Goal: Task Accomplishment & Management: Manage account settings

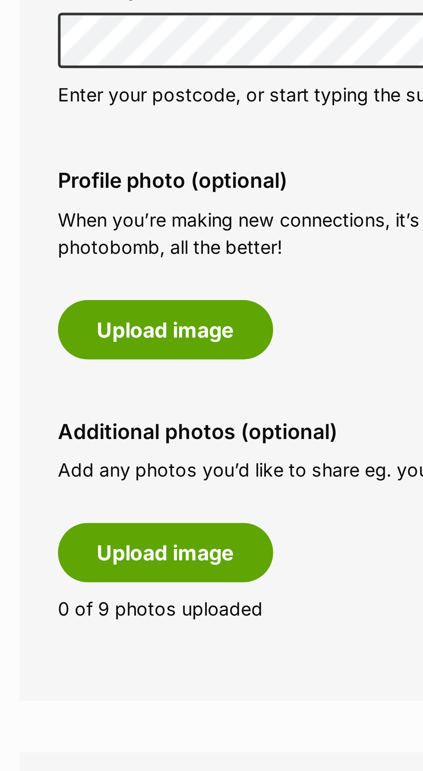
scroll to position [1, 0]
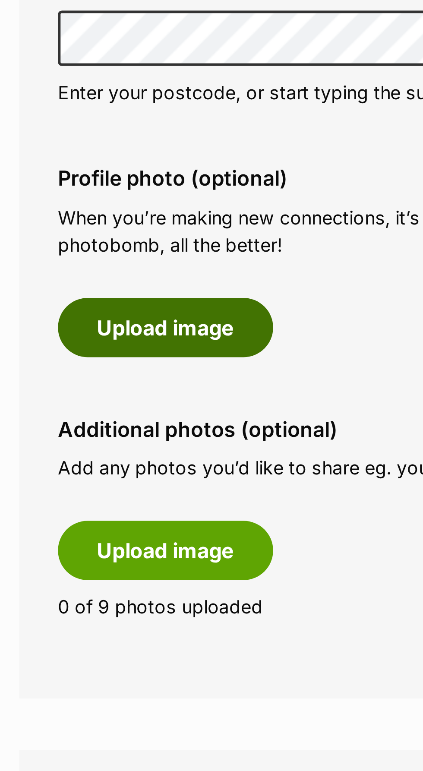
click at [48, 495] on button "Upload image" at bounding box center [55, 493] width 72 height 20
click at [58, 492] on button "Upload image" at bounding box center [55, 493] width 72 height 20
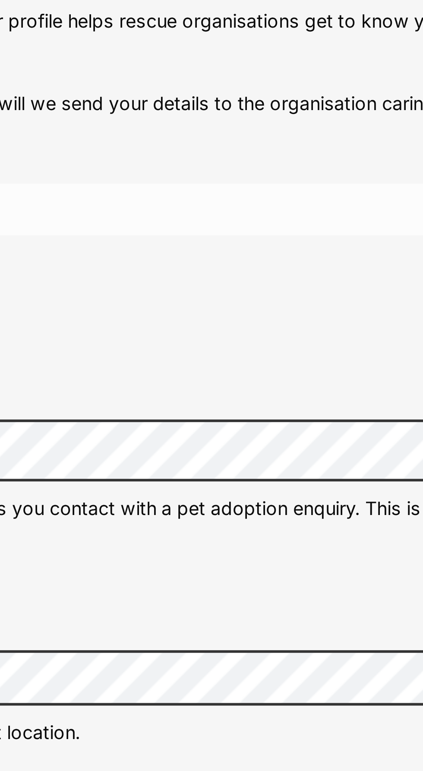
scroll to position [0, 0]
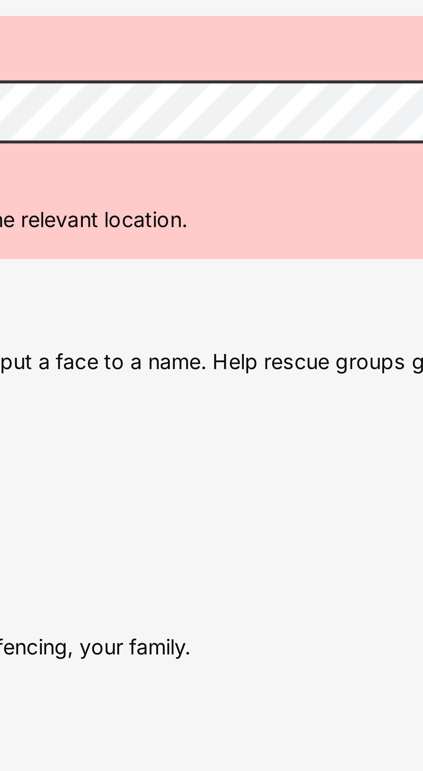
scroll to position [54, 0]
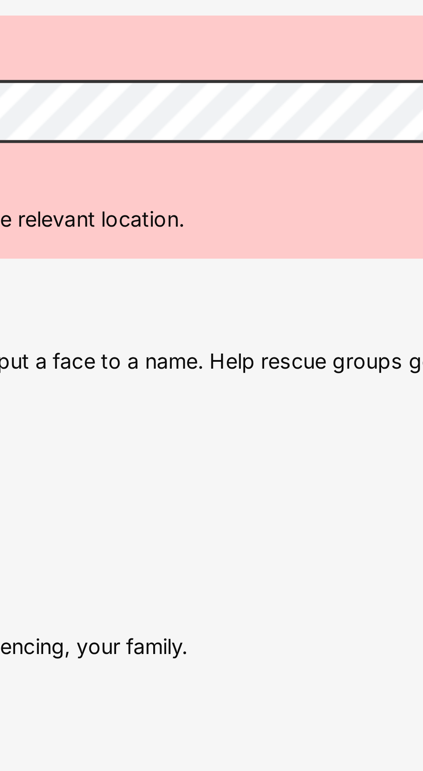
click at [274, 420] on p "When you’re making new connections, it’s nice to be able to put a face to a nam…" at bounding box center [211, 421] width 384 height 19
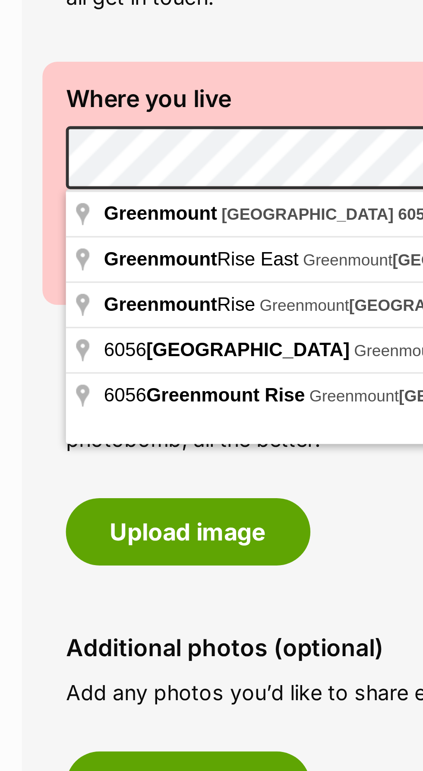
scroll to position [158, 0]
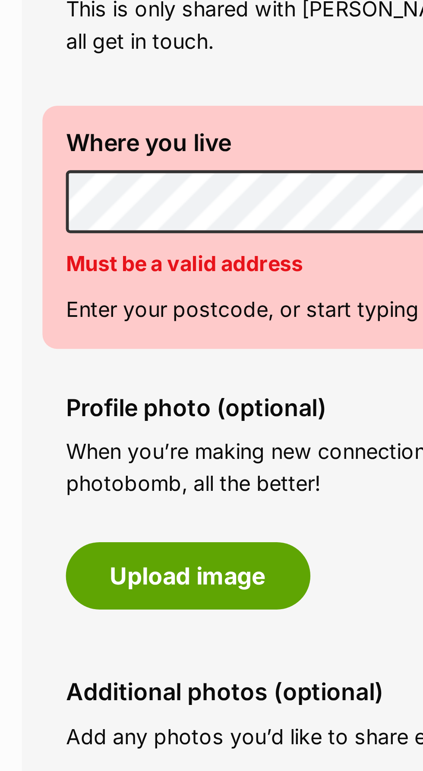
click at [112, 367] on div "Phone number (optional) This is only shared with PetRescue and the rescue organ…" at bounding box center [211, 291] width 384 height 329
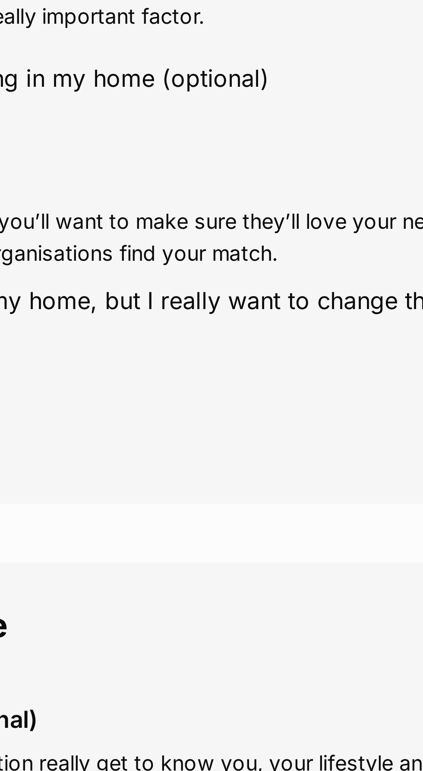
scroll to position [357, 0]
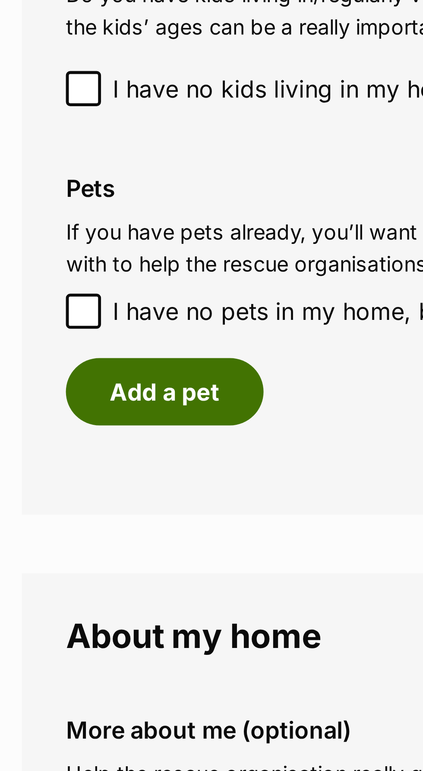
click at [49, 541] on button "Add a pet" at bounding box center [48, 542] width 58 height 20
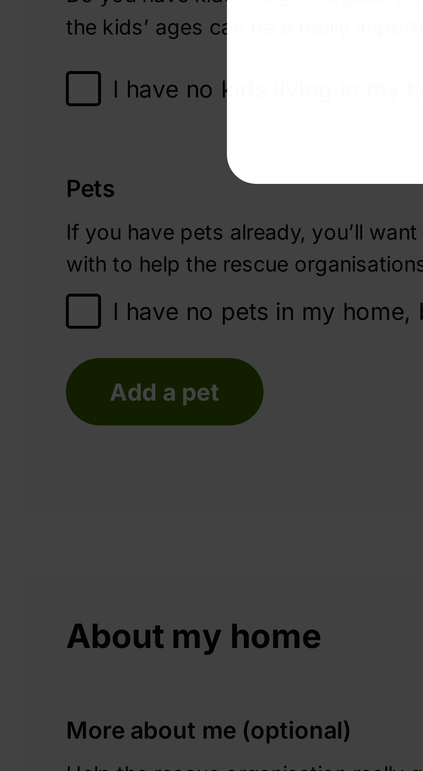
scroll to position [0, 0]
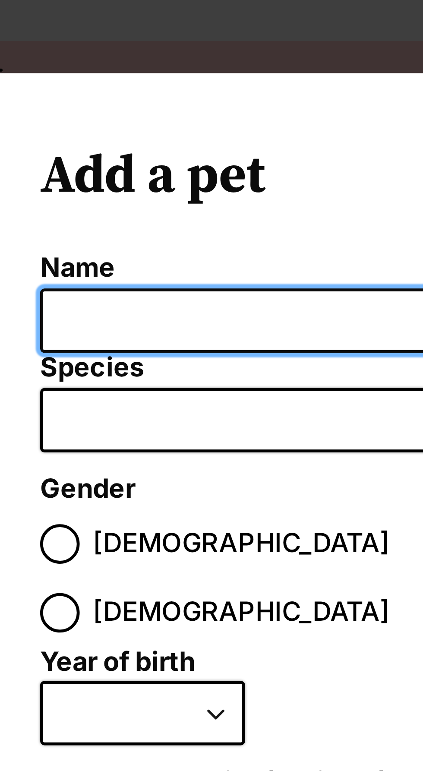
click at [106, 95] on input "Name" at bounding box center [211, 94] width 247 height 19
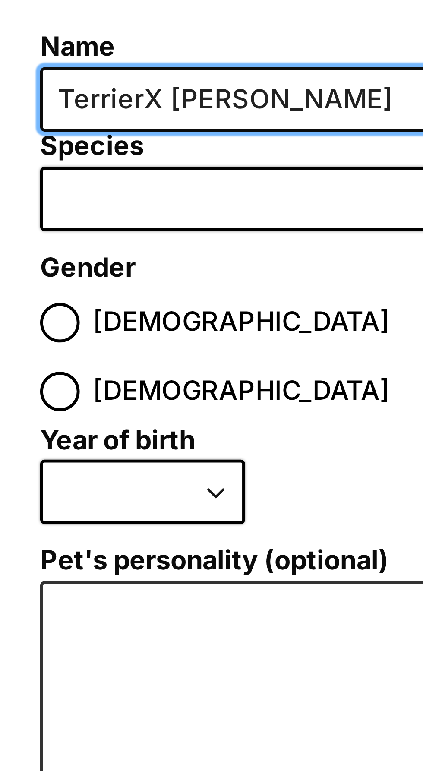
type input "TerrierX Jack Russell"
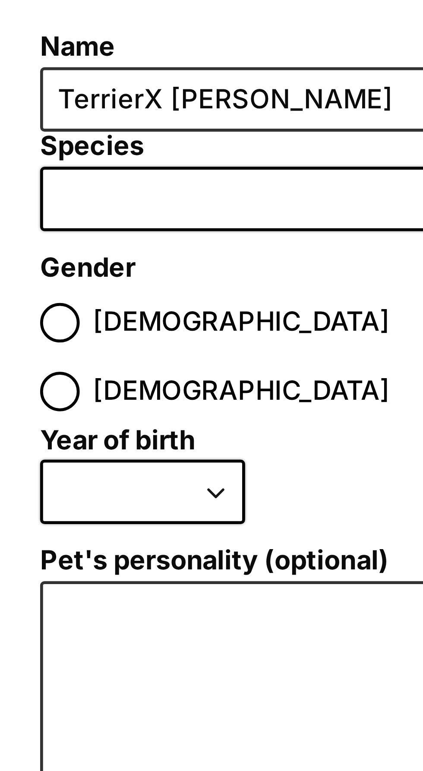
click at [114, 123] on span "Dialog Window - Close (Press escape to close)" at bounding box center [211, 123] width 247 height 19
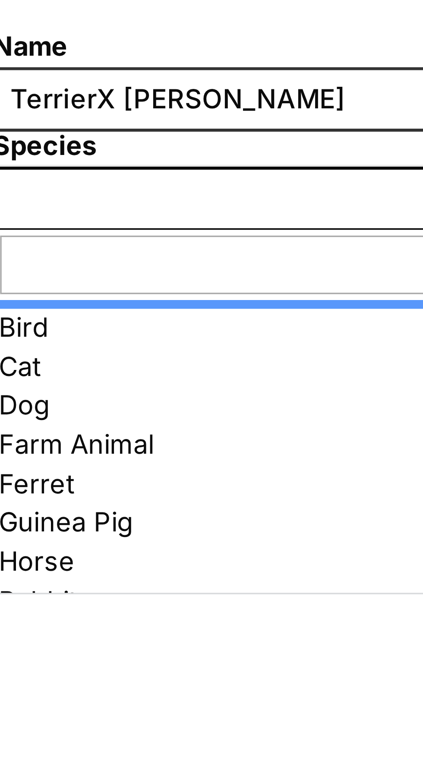
click at [114, 124] on span "Dialog Window - Close (Press escape to close)" at bounding box center [211, 123] width 247 height 19
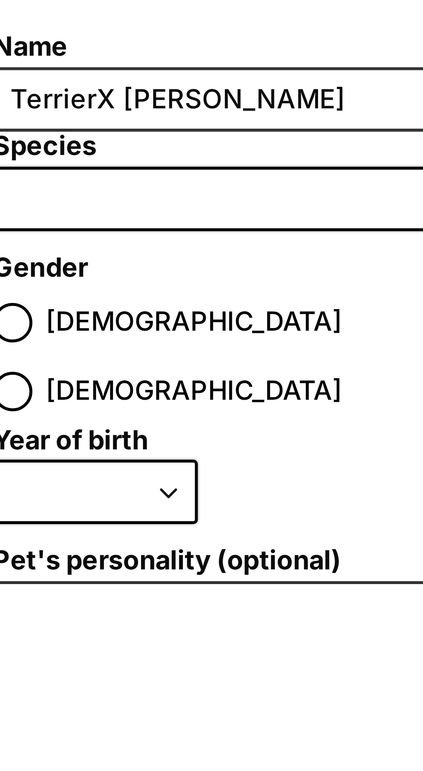
click at [116, 122] on span "Dialog Window - Close (Press escape to close)" at bounding box center [211, 123] width 247 height 19
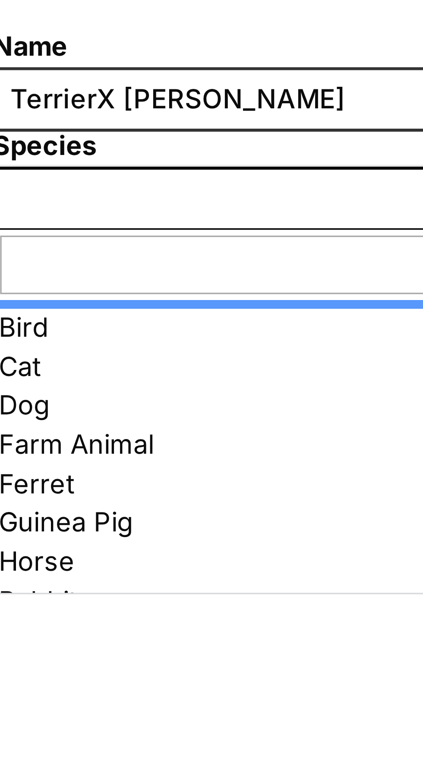
type input "Jack"
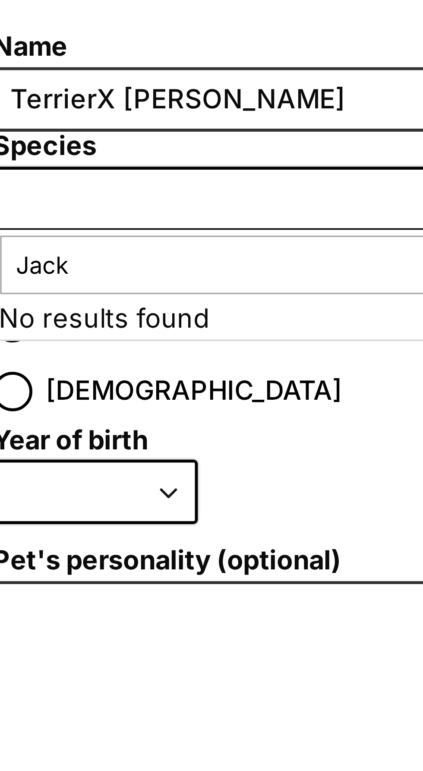
click at [117, 122] on span "Dialog Window - Close (Press escape to close)" at bounding box center [211, 123] width 247 height 19
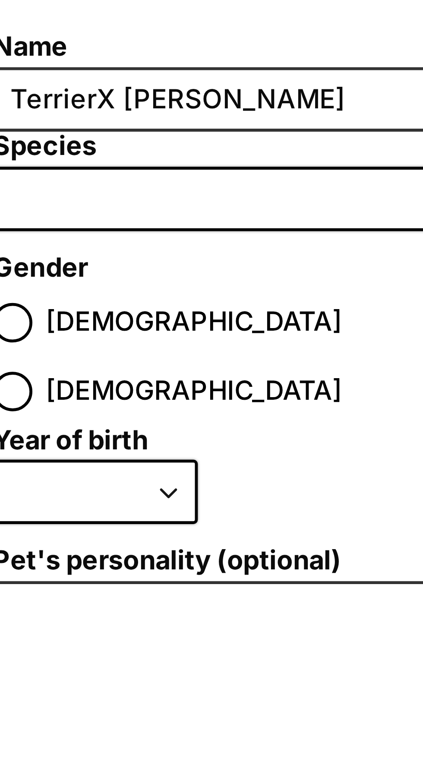
click at [118, 123] on span "Dialog Window - Close (Press escape to close)" at bounding box center [211, 123] width 247 height 19
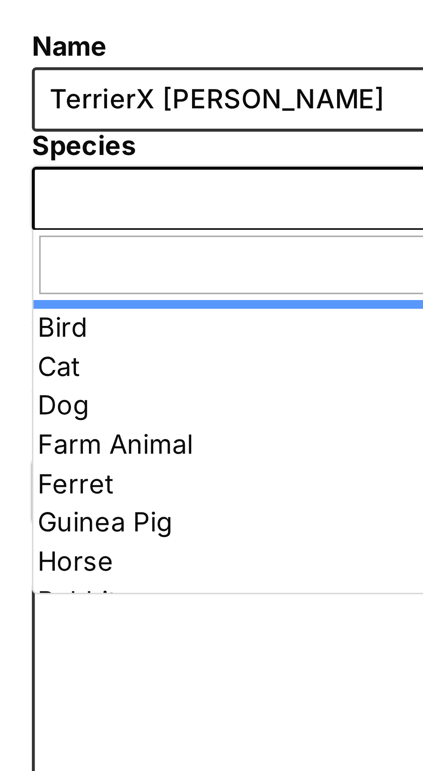
click at [137, 147] on input "Dialog Window - Close (Press escape to close)" at bounding box center [211, 143] width 243 height 17
type input "Jack"
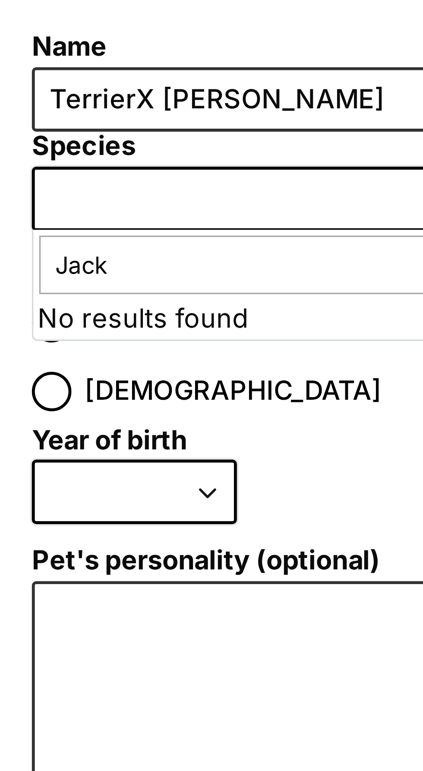
click at [102, 120] on span "Dialog Window - Close (Press escape to close)" at bounding box center [211, 123] width 247 height 19
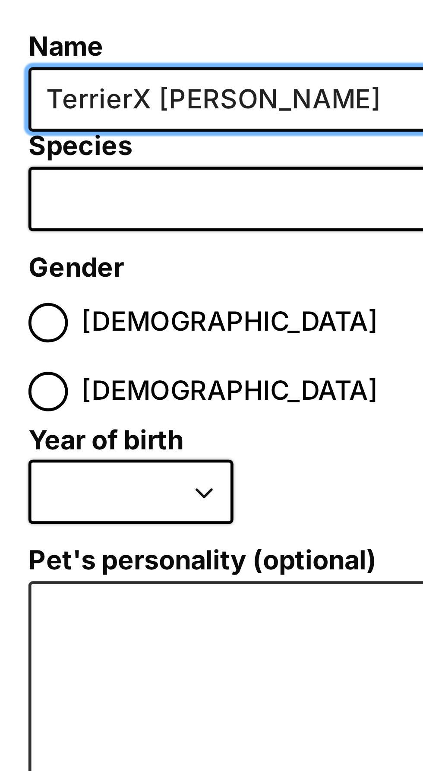
click at [88, 91] on input "TerrierX Jack Russell" at bounding box center [211, 94] width 247 height 19
click at [109, 93] on input "TerrierX Jack Russell" at bounding box center [211, 94] width 247 height 19
click at [98, 96] on input "TerrierX Jack Russell" at bounding box center [211, 94] width 247 height 19
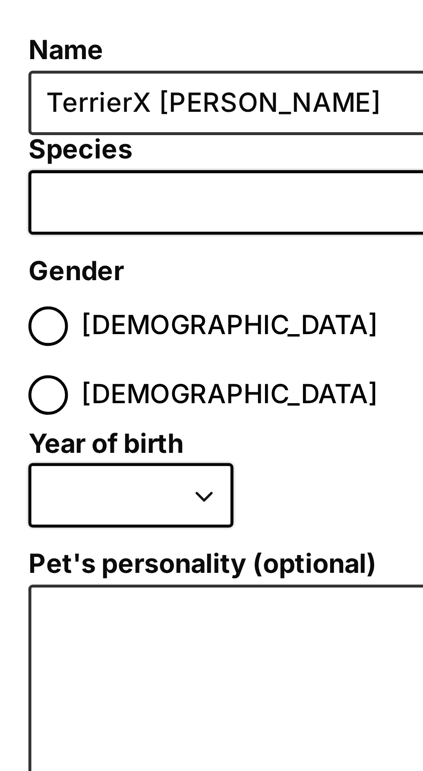
click at [106, 120] on span "Dialog Window - Close (Press escape to close)" at bounding box center [211, 123] width 247 height 19
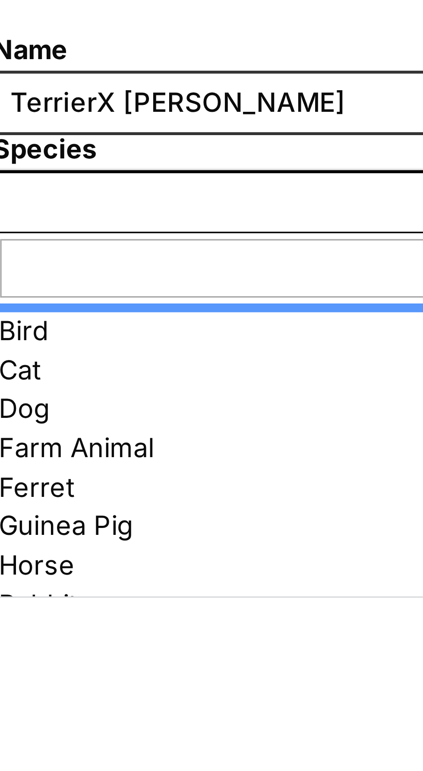
click at [107, 121] on span "Dialog Window - Close (Press escape to close)" at bounding box center [211, 123] width 247 height 19
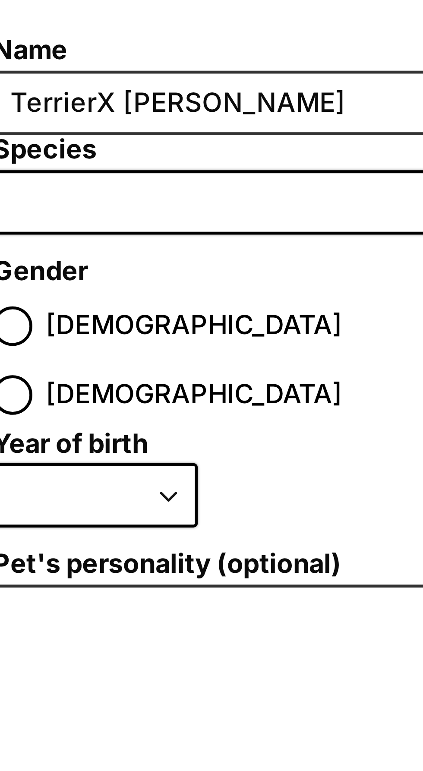
click at [102, 126] on span "Dialog Window - Close (Press escape to close)" at bounding box center [211, 123] width 247 height 19
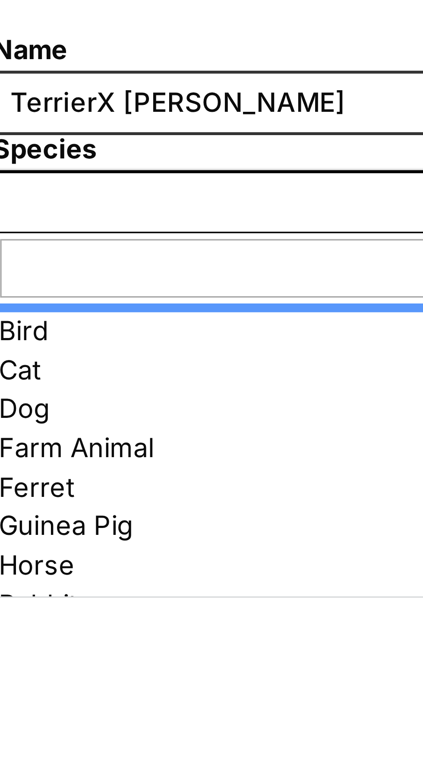
type input "TerrierX Jack Russell"
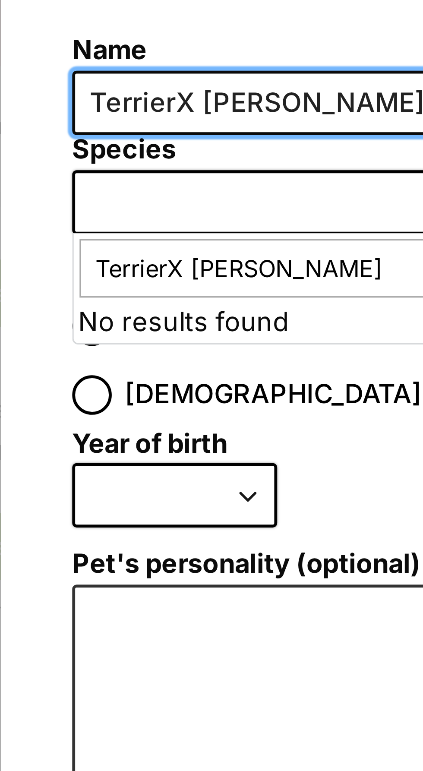
click at [172, 96] on input "TerrierX Jack Russell" at bounding box center [211, 94] width 247 height 19
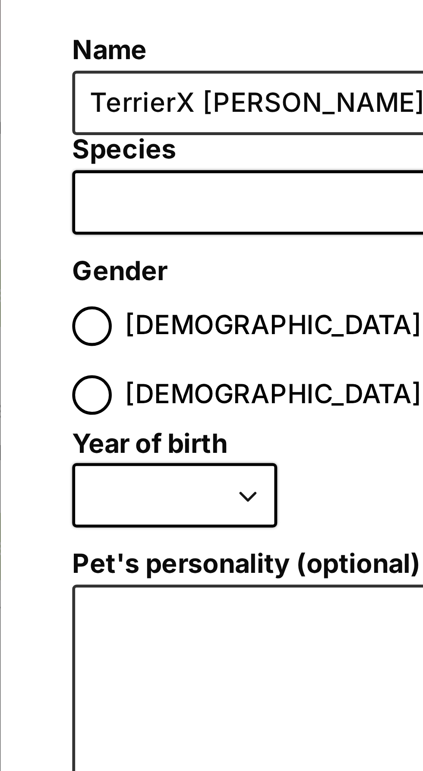
click at [170, 82] on label "Name" at bounding box center [211, 79] width 247 height 9
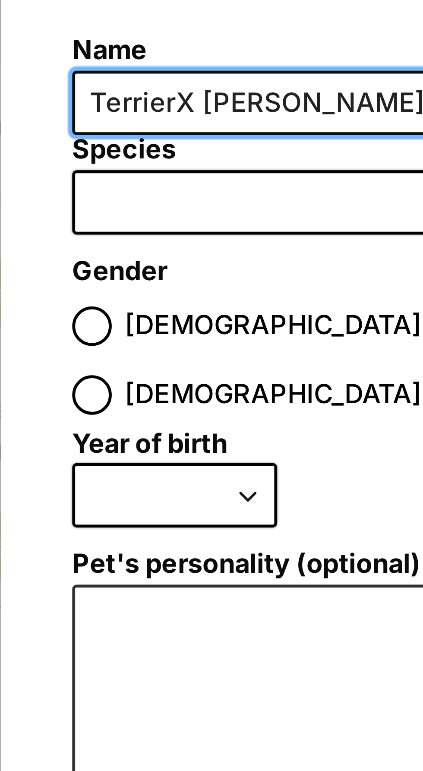
click at [170, 85] on input "TerrierX Jack Russell" at bounding box center [211, 94] width 247 height 19
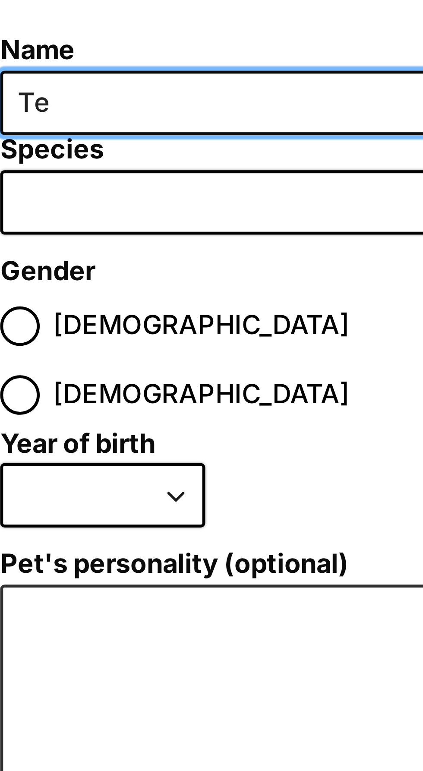
type input "T"
type input "Chippy"
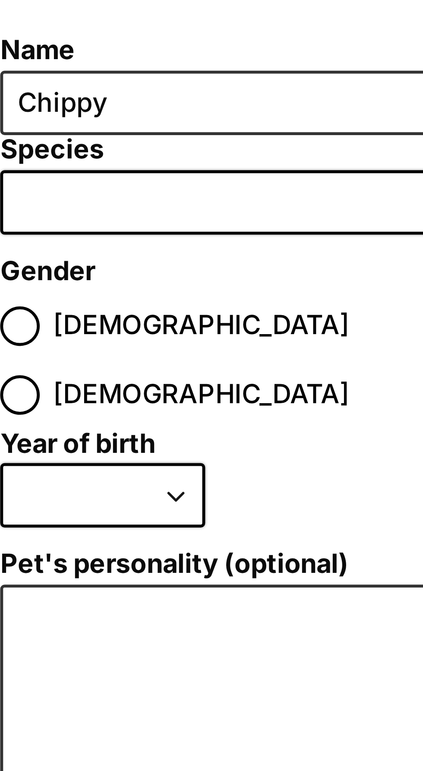
click at [101, 124] on span "Dialog Window - Close (Press escape to close)" at bounding box center [211, 123] width 247 height 19
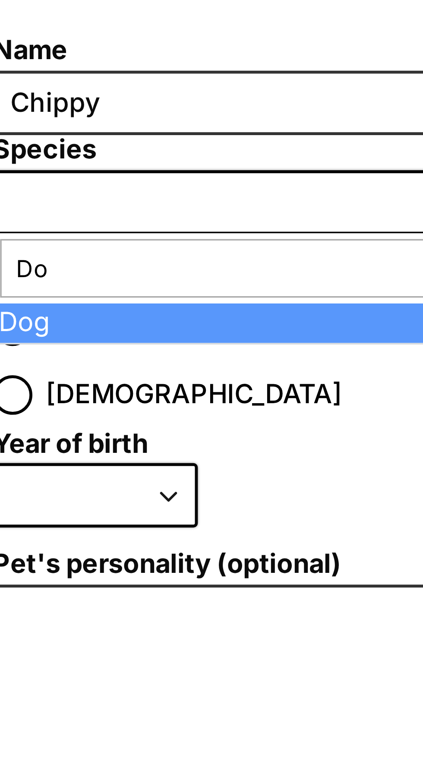
type input "Dog"
select select "1"
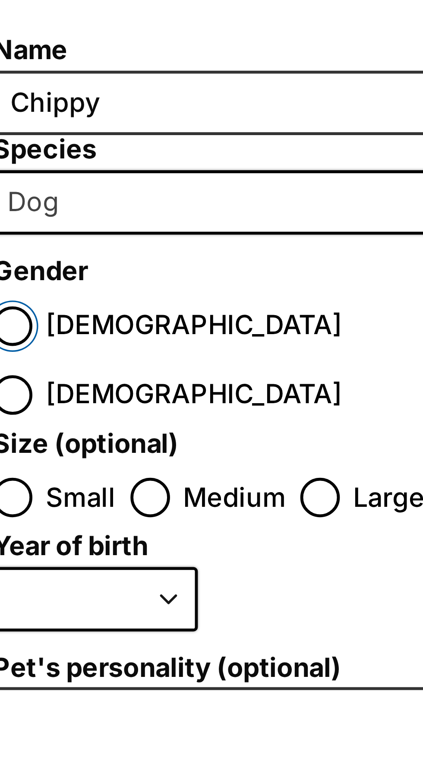
click at [98, 165] on input "Male" at bounding box center [94, 161] width 12 height 12
radio input "true"
click at [133, 209] on div "Dialog Window - Close (Press escape to close)" at bounding box center [135, 212] width 6 height 6
click at [133, 205] on input "Medium" at bounding box center [135, 211] width 12 height 12
radio input "true"
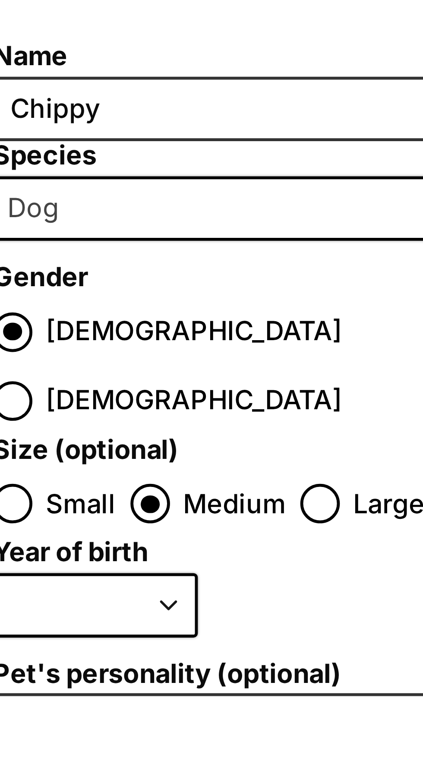
click at [146, 231] on select "2025 2024 2023 2022 2021 2020 2019 2018 2017 2016 2015 2014 2013 2012 2011 2010…" at bounding box center [118, 240] width 60 height 19
select select "2011"
click at [88, 231] on select "2025 2024 2023 2022 2021 2020 2019 2018 2017 2016 2015 2014 2013 2012 2011 2010…" at bounding box center [118, 240] width 60 height 19
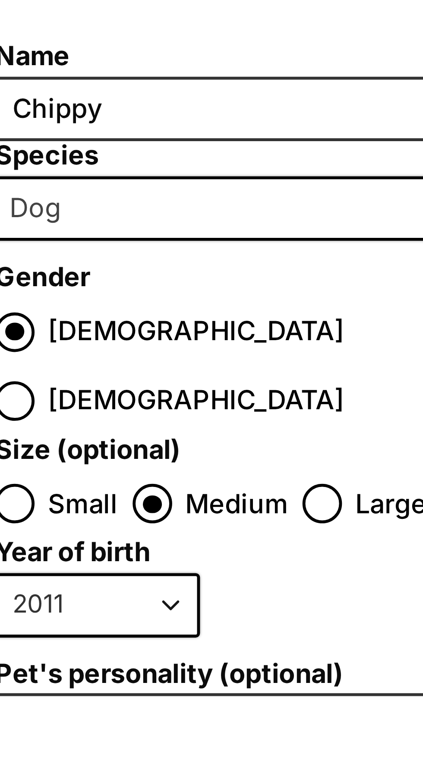
click at [114, 123] on span "Dog" at bounding box center [102, 124] width 27 height 12
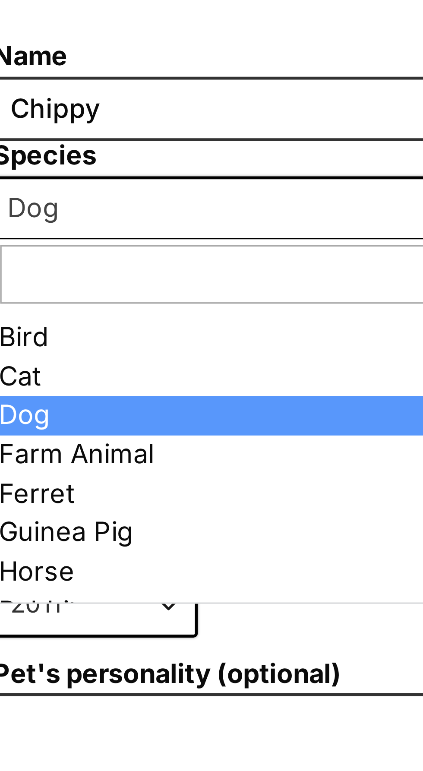
type input "TerrierX Jack Russell"
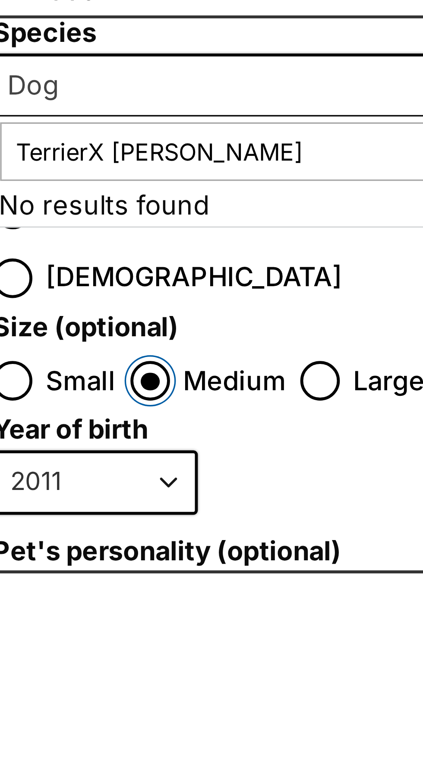
click at [137, 205] on input "Medium" at bounding box center [135, 211] width 12 height 12
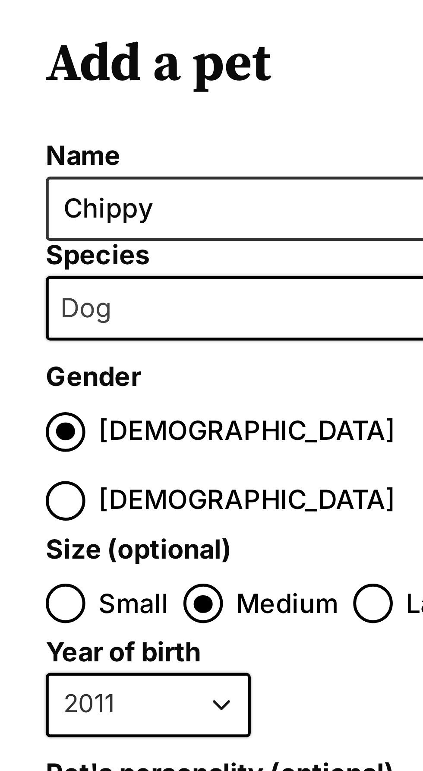
click at [114, 124] on span "Dog" at bounding box center [102, 124] width 27 height 12
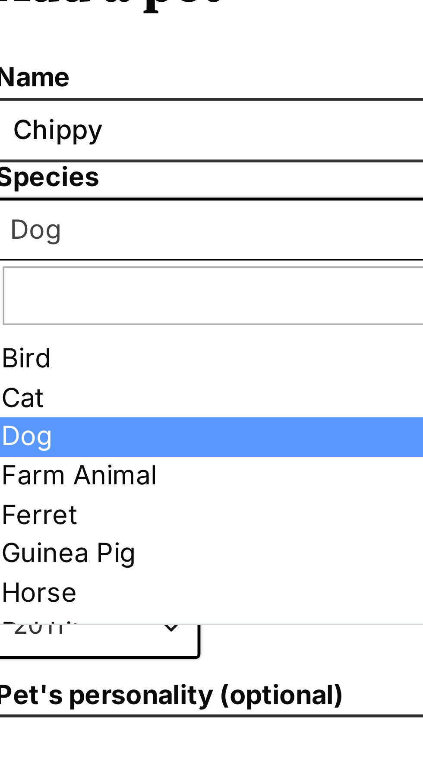
click at [100, 126] on span "Dog" at bounding box center [102, 124] width 27 height 12
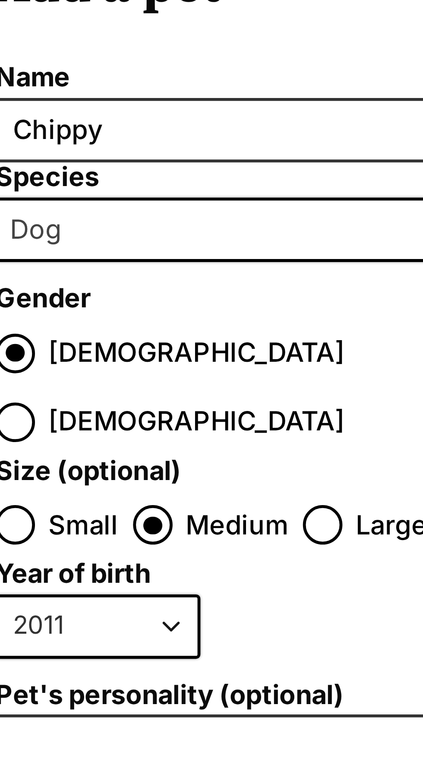
click at [120, 123] on span "Dog" at bounding box center [211, 123] width 247 height 19
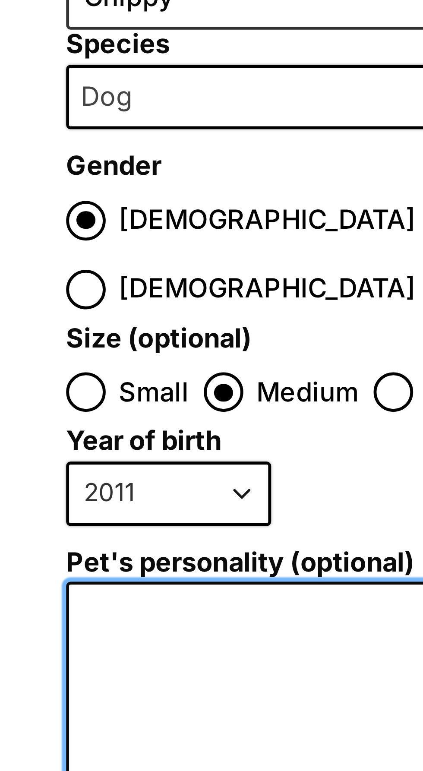
click at [96, 267] on textarea "Pet's personality (optional)" at bounding box center [211, 361] width 247 height 189
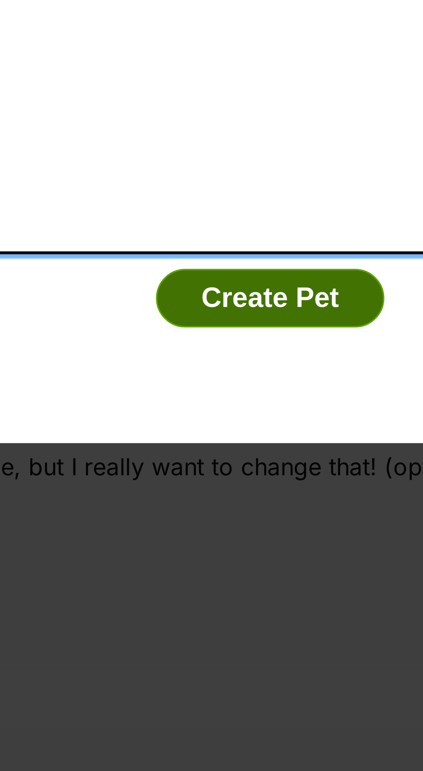
type textarea "Very active, prefer female friend. Very funny and playful. Chip is on medicatio…"
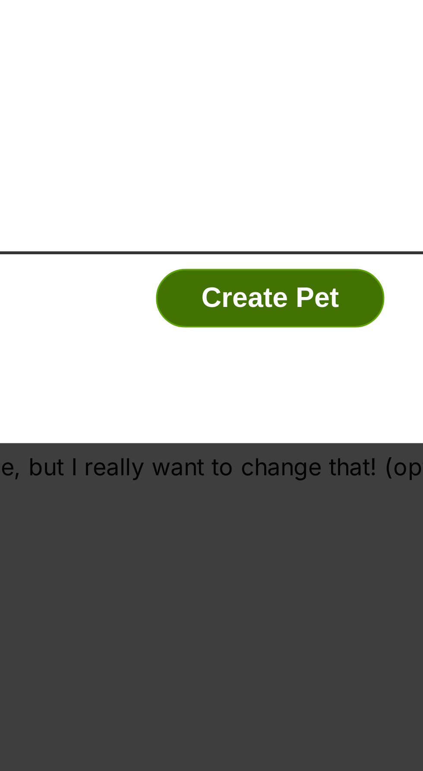
click at [214, 460] on button "Create Pet" at bounding box center [211, 468] width 67 height 17
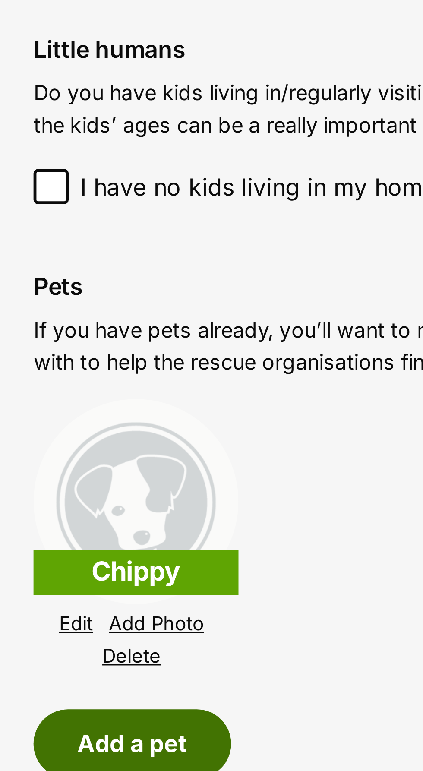
scroll to position [357, 0]
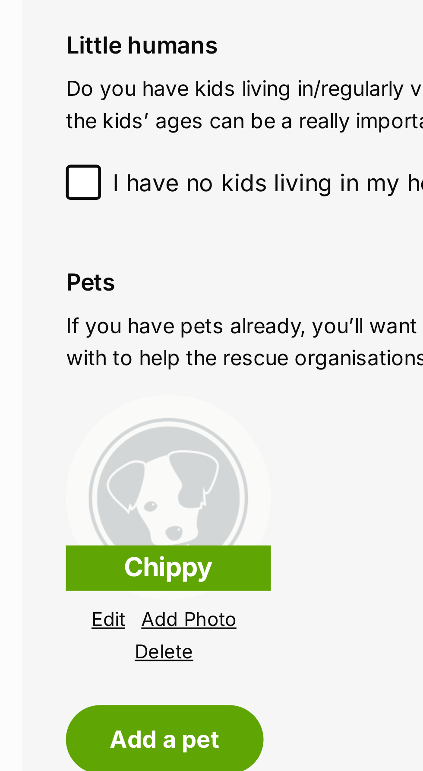
click at [58, 581] on link "Add Photo" at bounding box center [56, 582] width 28 height 6
click at [59, 584] on link "Add Photo" at bounding box center [56, 582] width 28 height 6
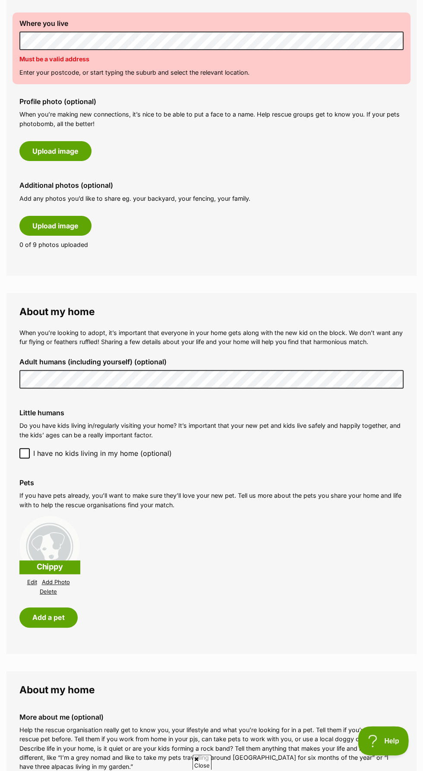
click at [392, 739] on span "Help" at bounding box center [380, 739] width 45 height 6
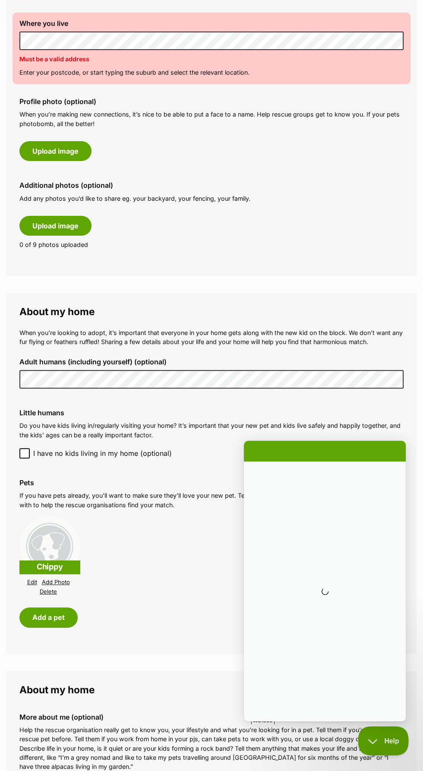
scroll to position [0, 0]
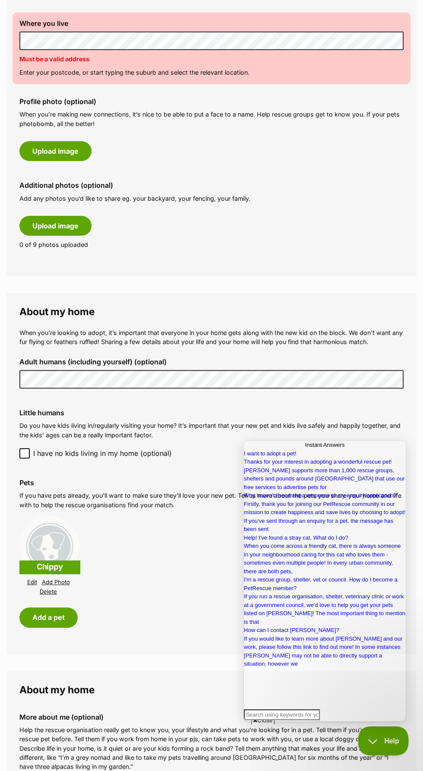
click at [397, 739] on span "Help" at bounding box center [380, 739] width 45 height 6
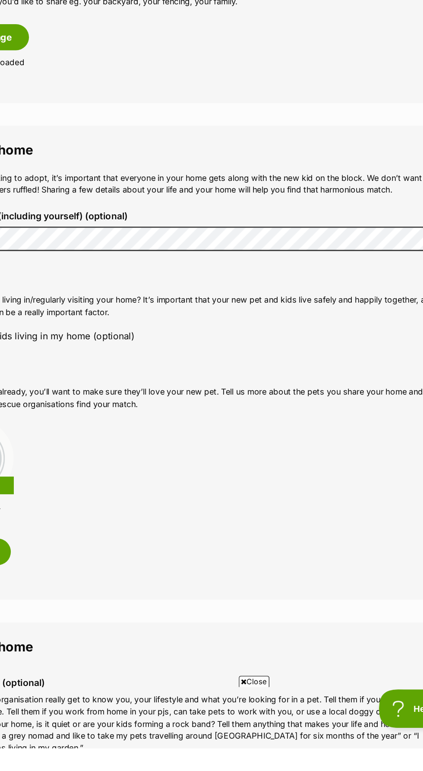
scroll to position [353, 0]
click at [271, 725] on span "Close" at bounding box center [262, 720] width 23 height 9
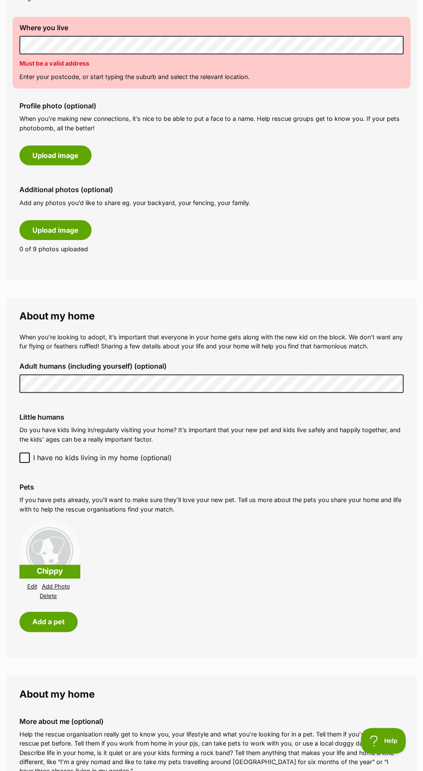
scroll to position [352, 0]
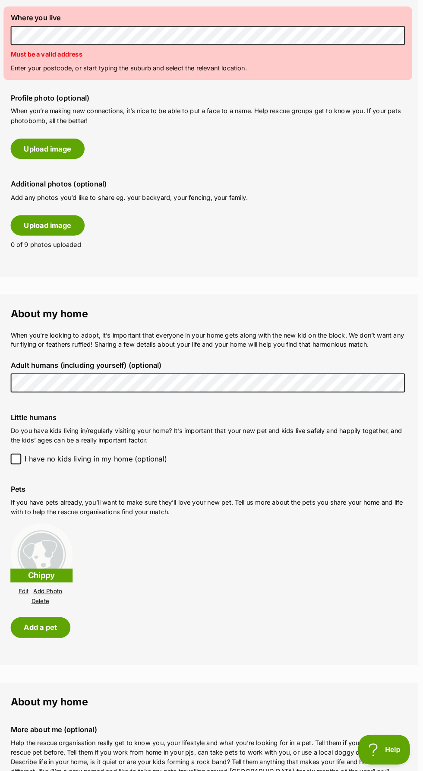
click at [370, 747] on span "Help" at bounding box center [380, 747] width 45 height 6
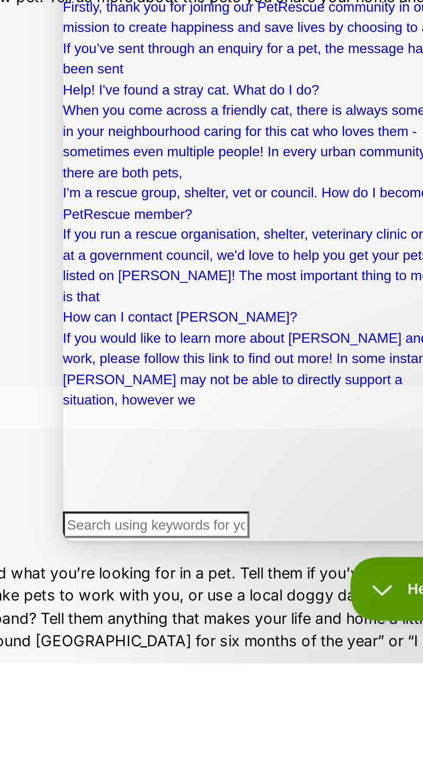
click at [85, 121] on input "Search Doc articles" at bounding box center [101, 125] width 76 height 11
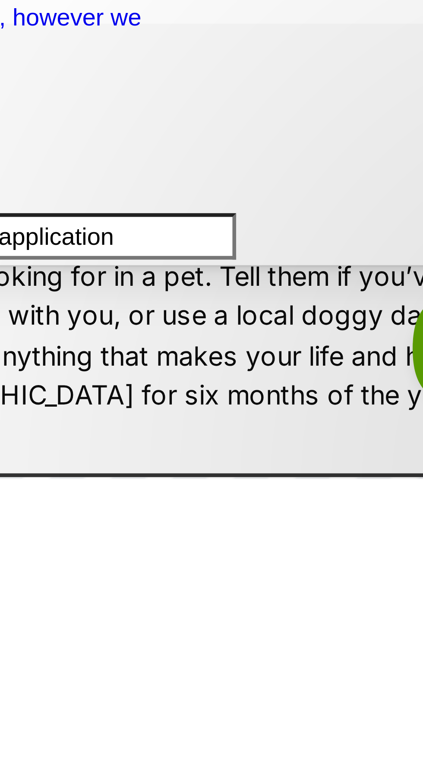
scroll to position [363, 0]
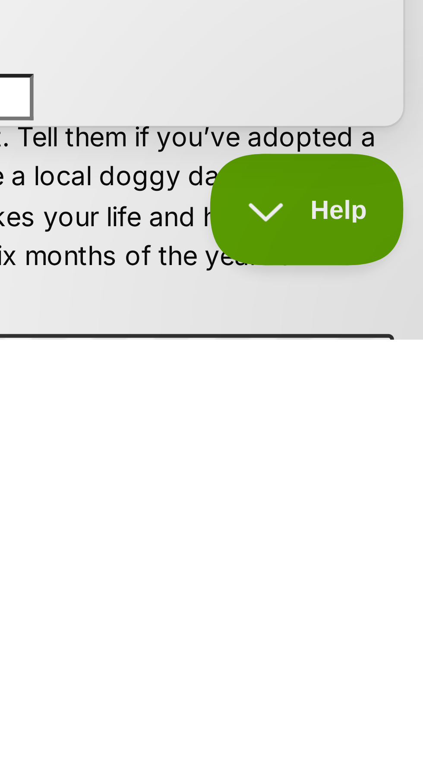
type input "Cancel application"
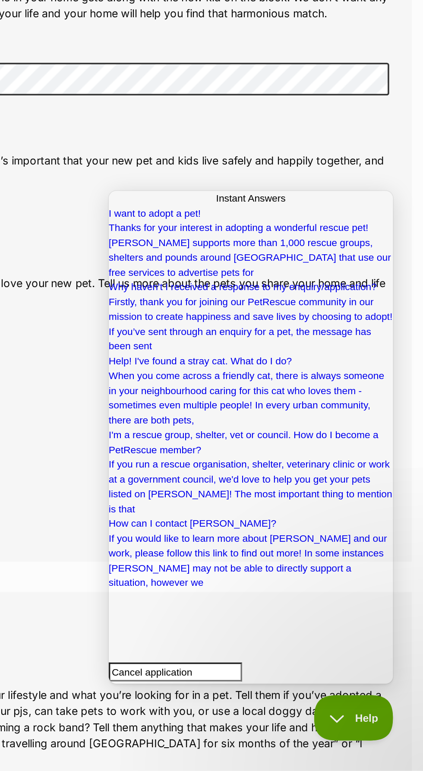
scroll to position [358, 0]
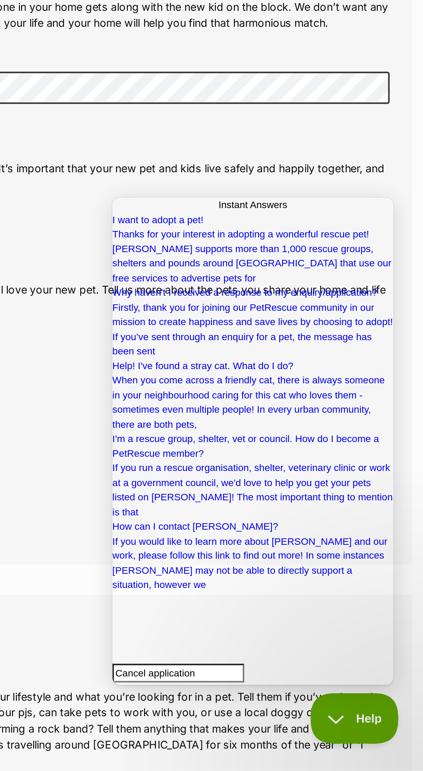
click at [325, 714] on button "Help" at bounding box center [332, 706] width 45 height 26
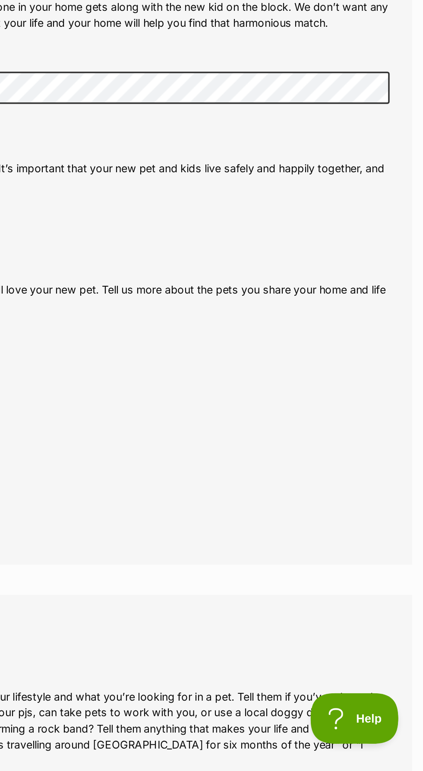
click at [326, 711] on button "Help" at bounding box center [332, 706] width 45 height 26
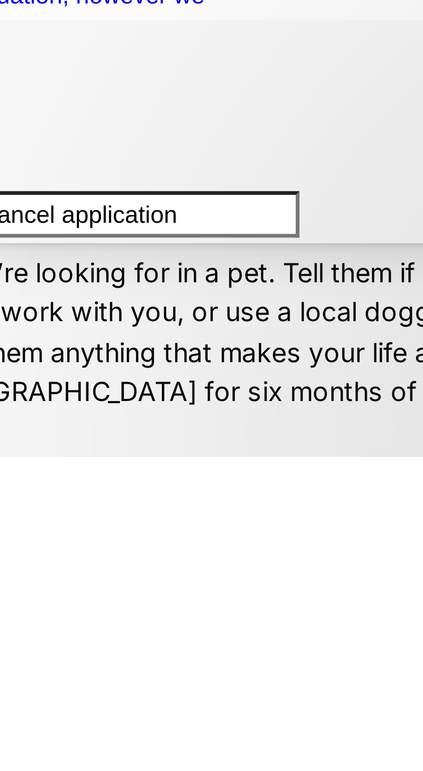
type input "Cancel application for adoption"
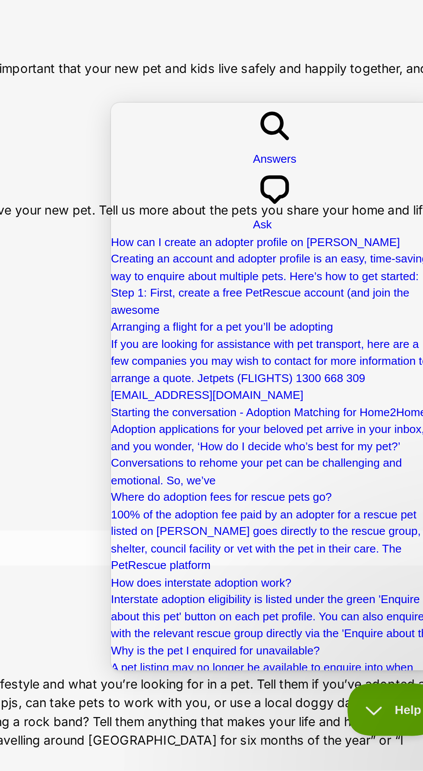
scroll to position [358, 0]
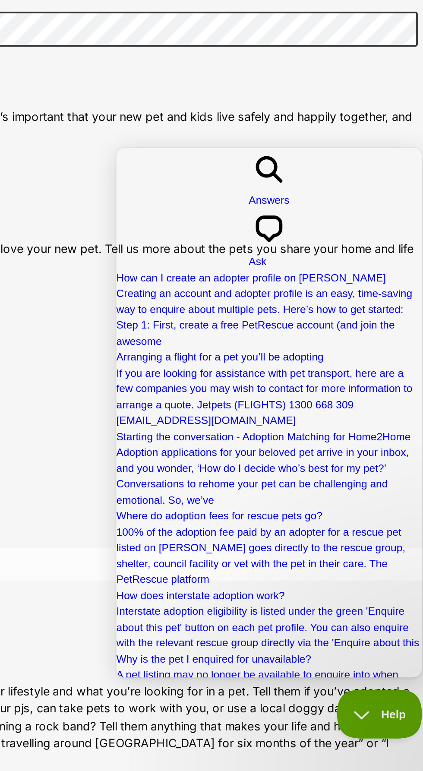
click at [187, 177] on span "Go back" at bounding box center [187, 180] width 0 height 6
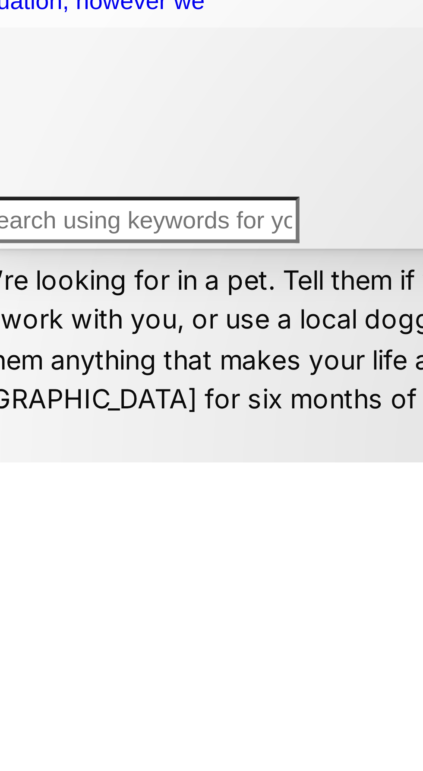
scroll to position [358, 0]
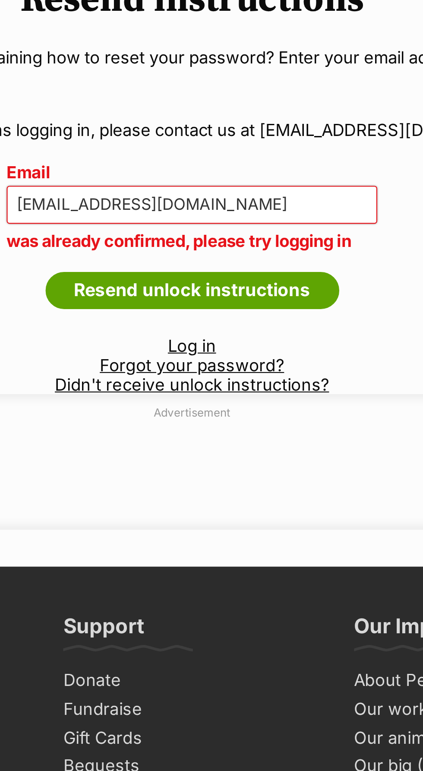
click at [215, 247] on link "Log in" at bounding box center [211, 249] width 22 height 9
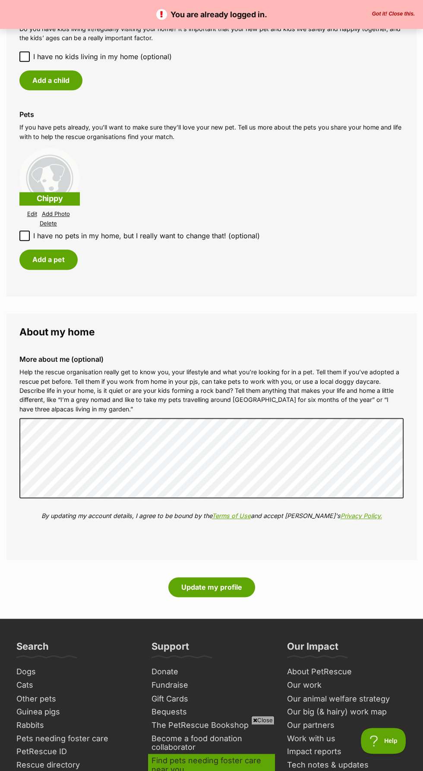
click at [263, 771] on link "Find pets needing foster care near you" at bounding box center [211, 765] width 127 height 22
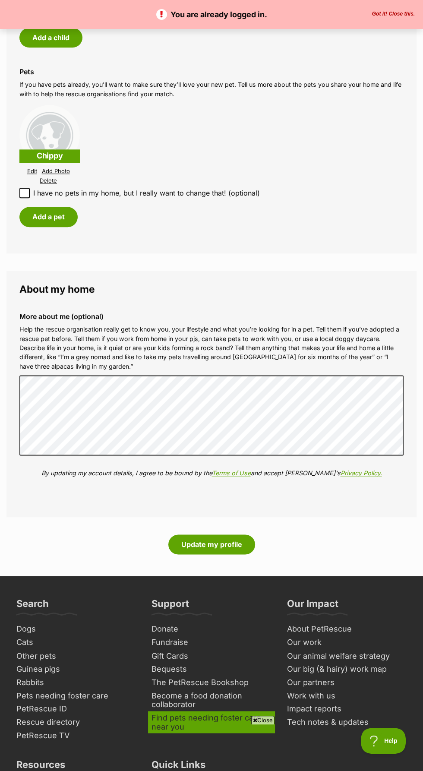
scroll to position [814, 0]
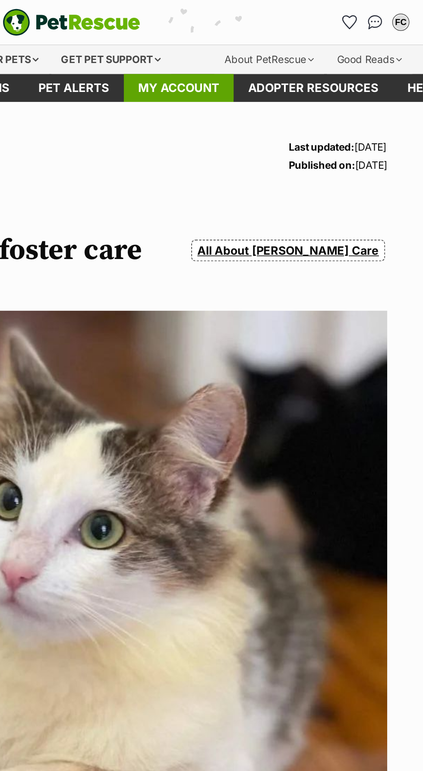
click at [279, 49] on link "My account" at bounding box center [276, 52] width 66 height 17
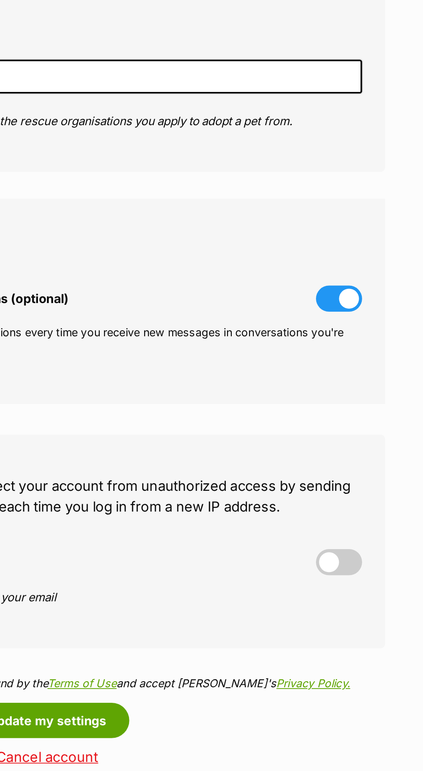
click at [383, 324] on span at bounding box center [376, 325] width 26 height 15
click at [0, 0] on input "Notify me on new messages in conversations (optional)" at bounding box center [0, 0] width 0 height 0
click at [382, 320] on span at bounding box center [376, 325] width 26 height 15
click at [0, 0] on input "Notify me on new messages in conversations (optional)" at bounding box center [0, 0] width 0 height 0
click at [385, 324] on span at bounding box center [376, 325] width 26 height 15
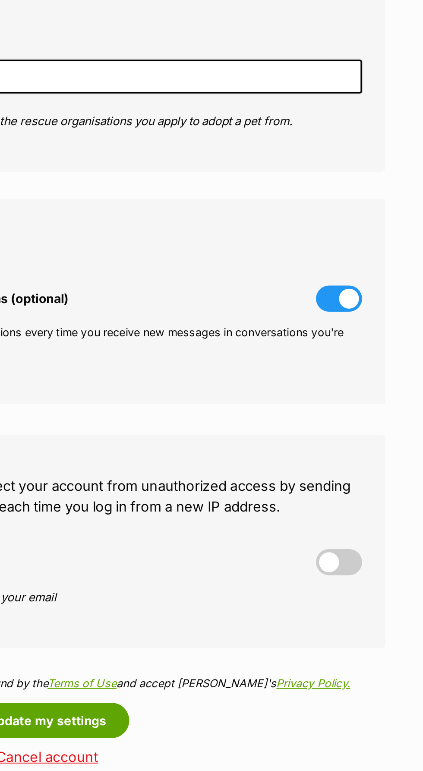
click at [0, 0] on input "Notify me on new messages in conversations (optional)" at bounding box center [0, 0] width 0 height 0
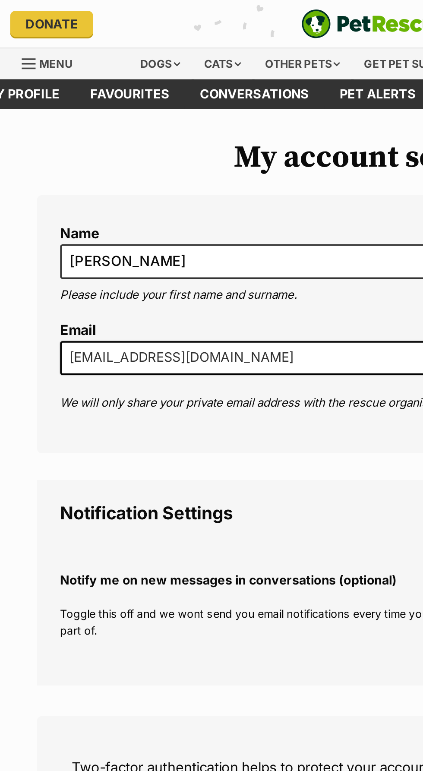
click at [17, 35] on span "Menu" at bounding box center [17, 35] width 8 height 1
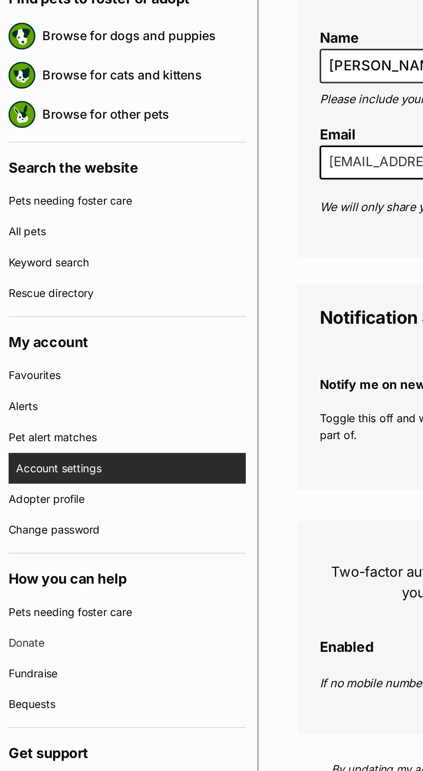
click at [41, 369] on link "Account settings" at bounding box center [75, 372] width 129 height 17
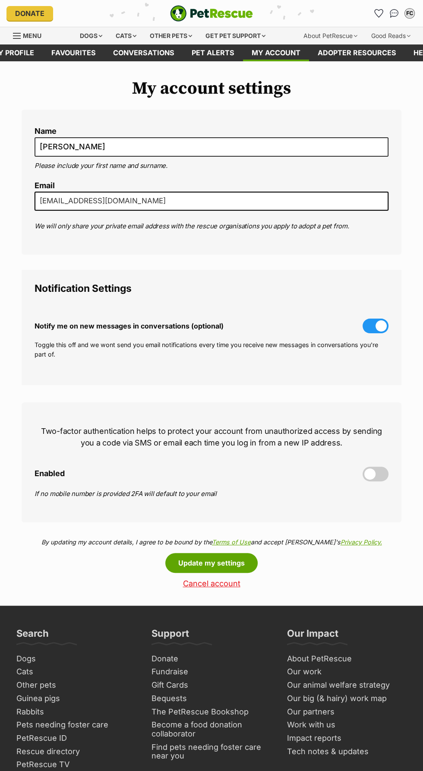
click at [386, 323] on span at bounding box center [376, 326] width 26 height 15
click at [0, 0] on input "Notify me on new messages in conversations (optional)" at bounding box center [0, 0] width 0 height 0
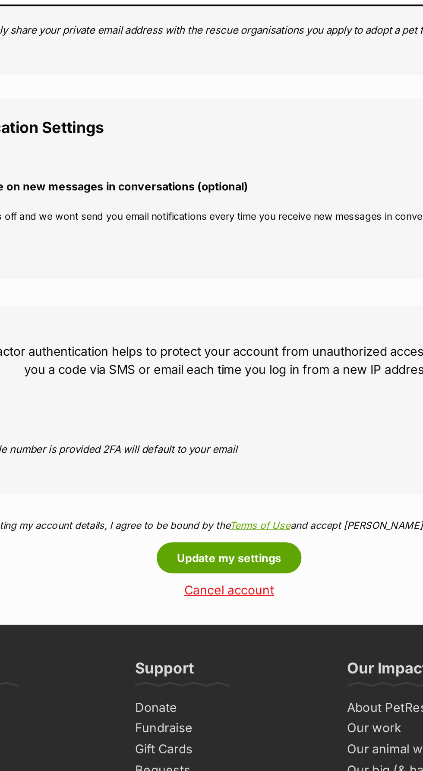
click at [215, 585] on link "Cancel account" at bounding box center [212, 582] width 380 height 9
